Goal: Task Accomplishment & Management: Manage account settings

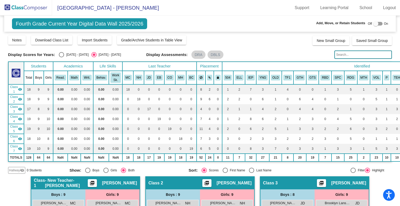
click at [31, 5] on img at bounding box center [26, 7] width 52 height 15
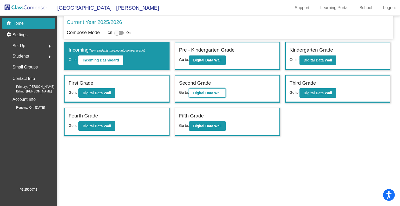
click at [209, 97] on button "Digital Data Wall" at bounding box center [207, 92] width 37 height 9
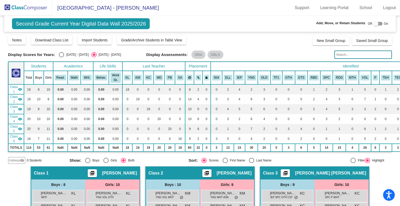
click at [59, 55] on div "Select an option" at bounding box center [61, 54] width 5 height 5
click at [61, 57] on input "[DATE] - [DATE]" at bounding box center [61, 57] width 0 height 0
radio input "true"
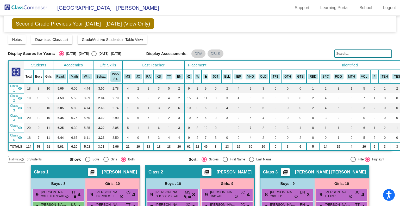
click at [25, 4] on img at bounding box center [26, 7] width 52 height 15
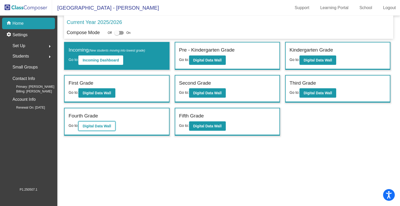
click at [107, 126] on b "Digital Data Wall" at bounding box center [97, 126] width 28 height 4
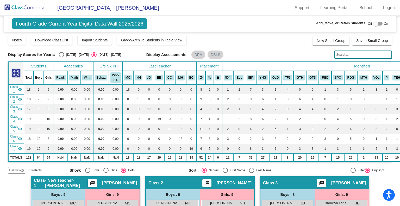
click at [373, 23] on div at bounding box center [375, 23] width 5 height 5
checkbox input "true"
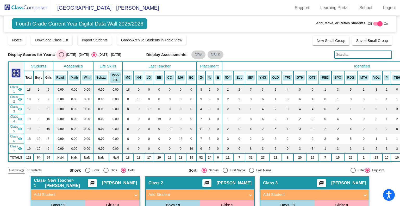
click at [64, 54] on div "Select an option" at bounding box center [61, 54] width 5 height 5
click at [61, 57] on input "[DATE] - [DATE]" at bounding box center [61, 57] width 0 height 0
radio input "true"
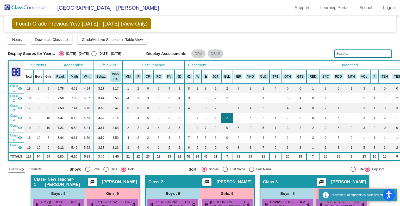
scroll to position [130, 0]
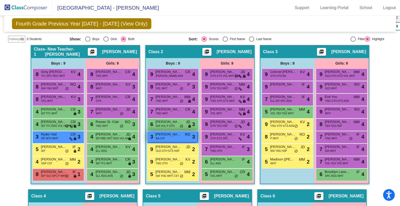
click at [168, 134] on span "[PERSON_NAME]" at bounding box center [169, 134] width 26 height 5
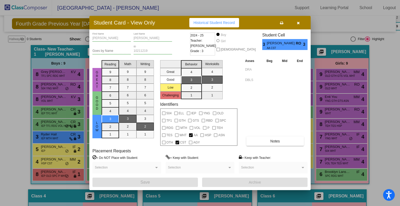
click at [300, 21] on button "button" at bounding box center [298, 22] width 17 height 9
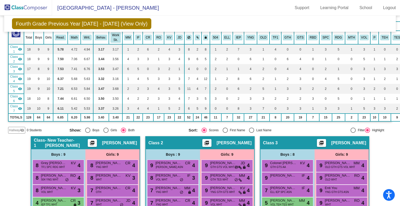
scroll to position [0, 0]
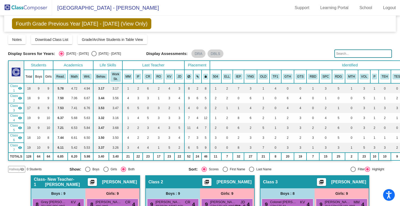
click at [91, 52] on div "Select an option" at bounding box center [93, 53] width 5 height 5
click at [94, 56] on input "[DATE] - [DATE]" at bounding box center [94, 56] width 0 height 0
radio input "true"
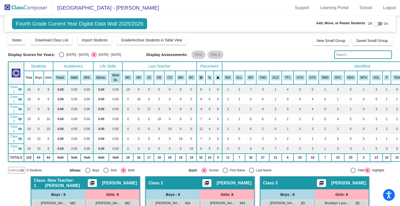
click at [374, 26] on label at bounding box center [377, 24] width 9 height 6
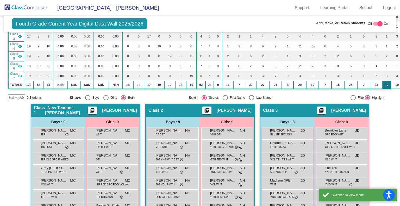
scroll to position [130, 0]
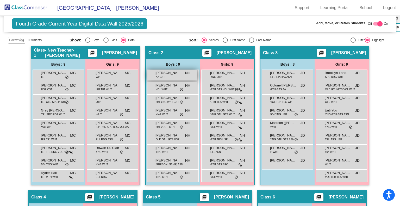
click at [164, 72] on span "[PERSON_NAME]" at bounding box center [169, 72] width 26 height 5
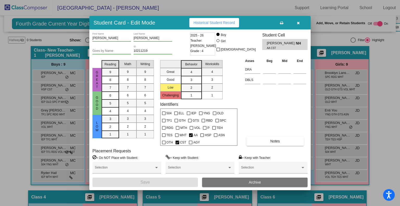
click at [264, 180] on button "Archive" at bounding box center [255, 182] width 106 height 9
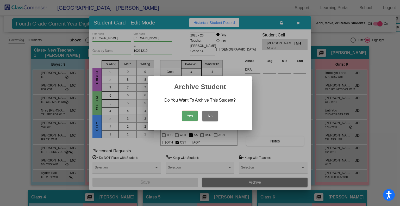
click at [191, 113] on button "Yes" at bounding box center [190, 116] width 16 height 10
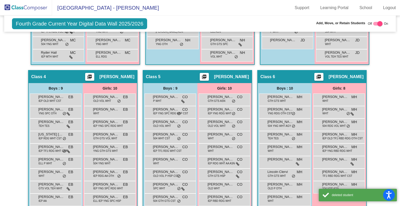
scroll to position [261, 0]
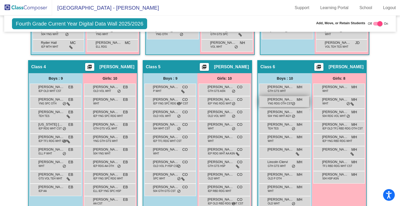
drag, startPoint x: 336, startPoint y: 112, endPoint x: 280, endPoint y: 96, distance: 58.9
click at [0, 0] on div "Boys : 10 [PERSON_NAME] GTH GTS WHT MH lock do_not_disturb_alt [PERSON_NAME] YN…" at bounding box center [0, 0] width 0 height 0
click at [385, 68] on div "Hallway - Hallway Class picture_as_pdf Add Student First Name Last Name Student…" at bounding box center [200, 145] width 384 height 458
drag, startPoint x: 338, startPoint y: 113, endPoint x: 294, endPoint y: 79, distance: 55.6
click at [0, 0] on div "Boys : 10 [PERSON_NAME] GTH GTS WHT MH lock do_not_disturb_alt [PERSON_NAME] YN…" at bounding box center [0, 0] width 0 height 0
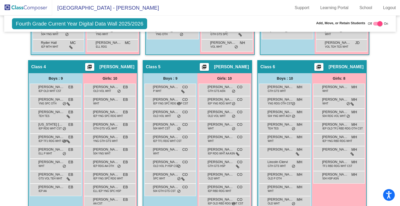
click at [391, 100] on mat-sidenav-content "Fourth Grade Current Year Digital Data Wall 2025/2026 Add, Move, or Retain Stud…" at bounding box center [200, 111] width 400 height 190
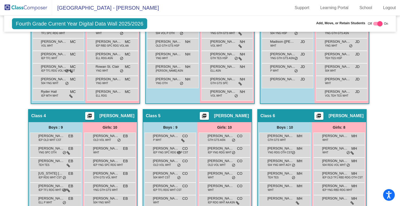
scroll to position [208, 0]
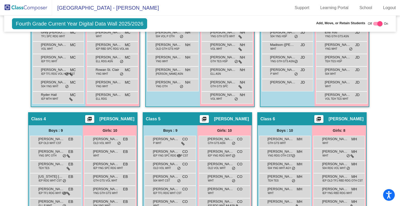
click at [378, 21] on div at bounding box center [380, 23] width 5 height 5
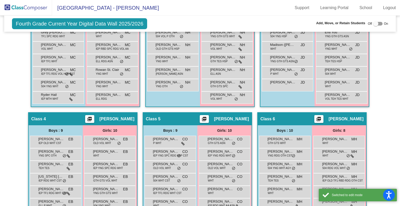
click at [376, 23] on div at bounding box center [375, 23] width 5 height 5
checkbox input "true"
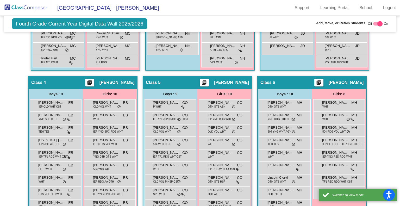
scroll to position [261, 0]
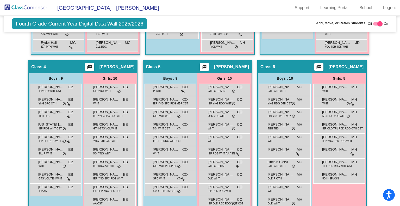
drag, startPoint x: 338, startPoint y: 111, endPoint x: 296, endPoint y: 65, distance: 62.9
click at [296, 65] on div "Class 6 picture_as_pdf [PERSON_NAME] Add Student First Name Last Name Student I…" at bounding box center [312, 136] width 108 height 151
click at [385, 84] on div "Hallway - Hallway Class picture_as_pdf Add Student First Name Last Name Student…" at bounding box center [200, 145] width 384 height 458
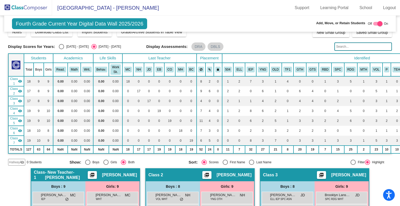
scroll to position [0, 0]
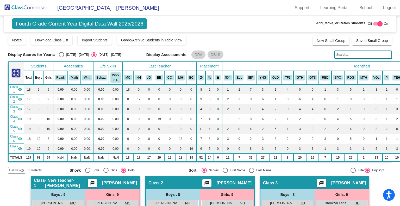
click at [290, 47] on div "Display Scores for Years: [DATE] - [DATE] [DATE] - [DATE] Grade/Archive Student…" at bounding box center [200, 104] width 384 height 139
click at [37, 7] on img at bounding box center [26, 7] width 52 height 15
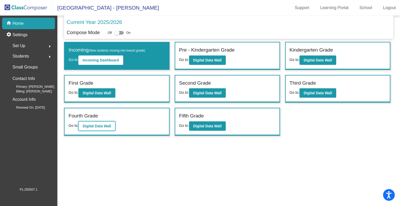
click at [102, 124] on b "Digital Data Wall" at bounding box center [97, 126] width 28 height 4
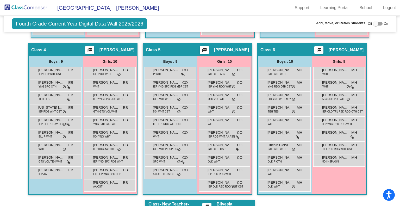
scroll to position [287, 0]
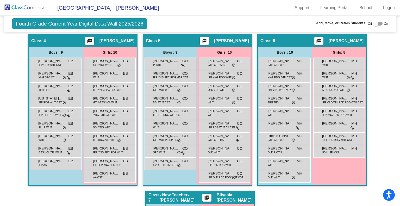
drag, startPoint x: 339, startPoint y: 88, endPoint x: 321, endPoint y: 81, distance: 19.1
click at [321, 83] on div "Emi Rupert 504 RDG VOL WHT MH lock do_not_disturb_alt" at bounding box center [339, 89] width 52 height 13
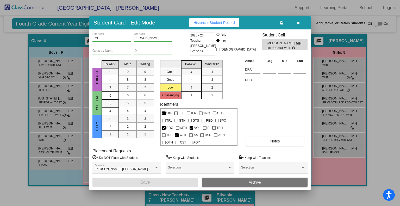
click at [376, 79] on div at bounding box center [200, 103] width 400 height 206
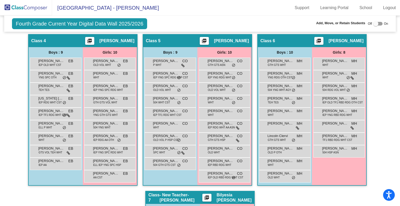
click at [375, 24] on div at bounding box center [375, 23] width 5 height 5
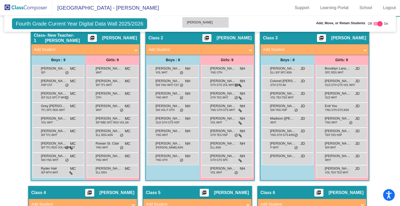
scroll to position [140, 0]
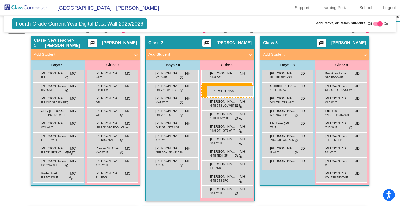
drag, startPoint x: 343, startPoint y: 98, endPoint x: 207, endPoint y: 86, distance: 136.3
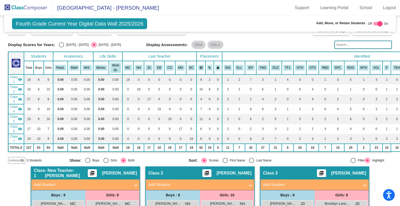
scroll to position [0, 0]
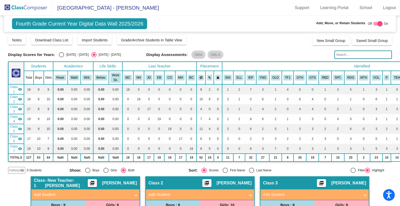
click at [378, 23] on div at bounding box center [380, 23] width 5 height 5
checkbox input "false"
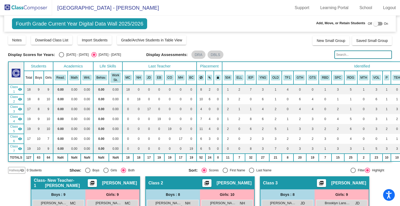
click at [27, 5] on img at bounding box center [26, 7] width 52 height 15
